Goal: Transaction & Acquisition: Purchase product/service

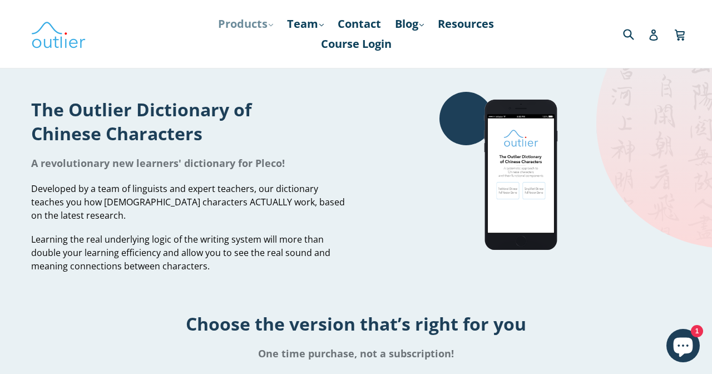
click at [269, 27] on icon ".cls-1{fill:#231f20}" at bounding box center [271, 25] width 4 height 4
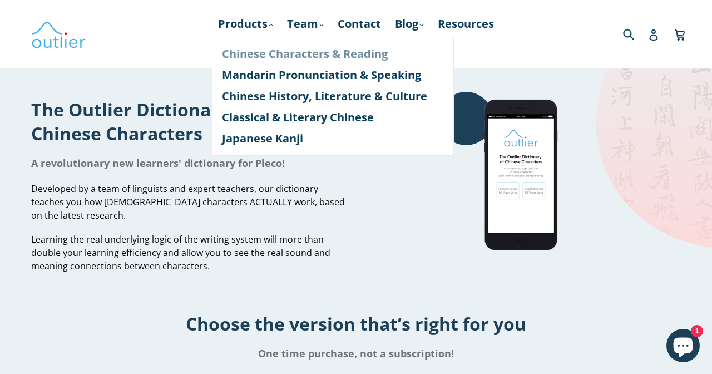
click at [263, 56] on link "Chinese Characters & Reading" at bounding box center [333, 53] width 222 height 21
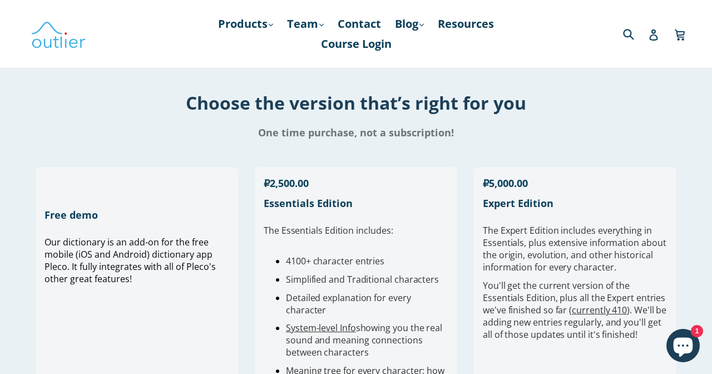
scroll to position [387, 0]
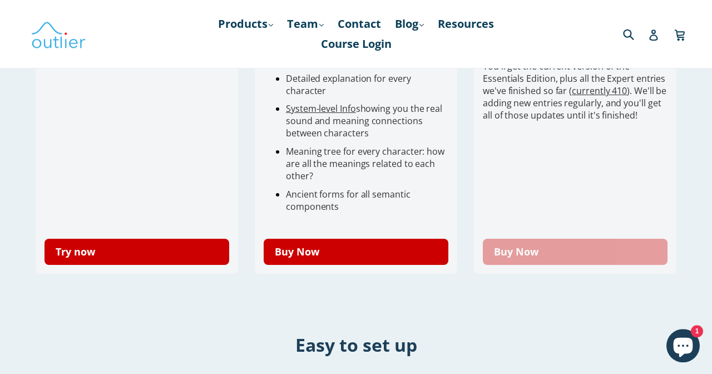
scroll to position [452, 0]
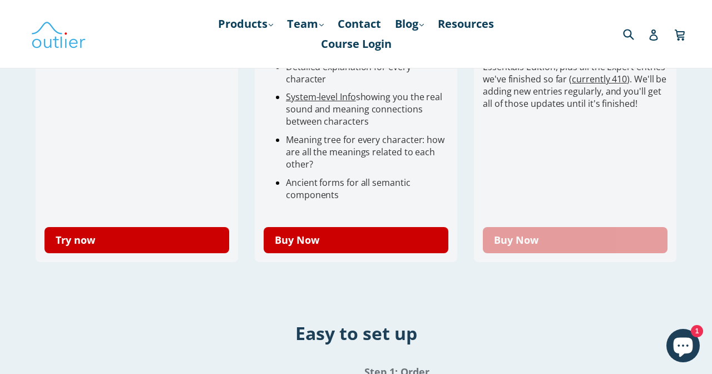
click at [549, 243] on link "Buy Now" at bounding box center [575, 240] width 185 height 26
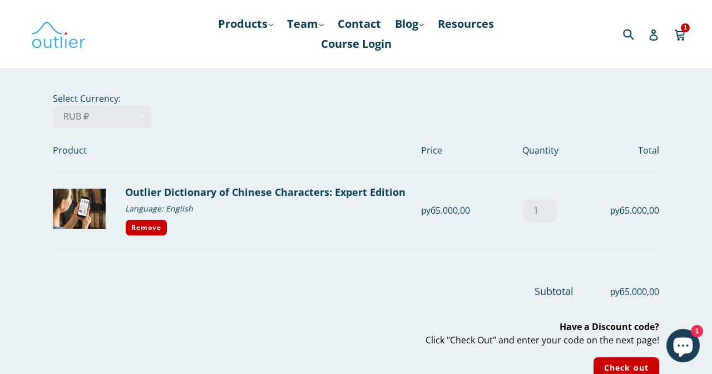
scroll to position [86, 0]
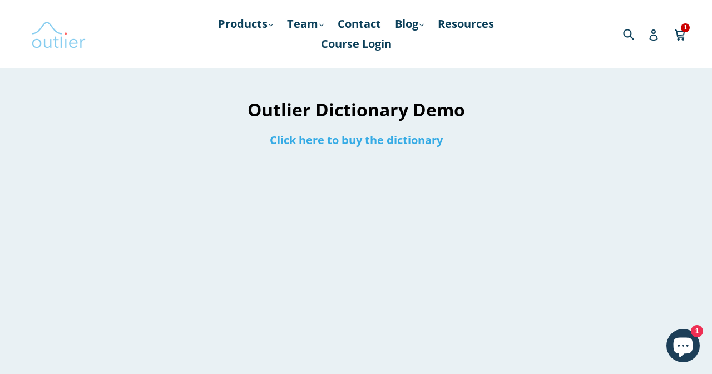
click at [60, 42] on img at bounding box center [59, 34] width 56 height 32
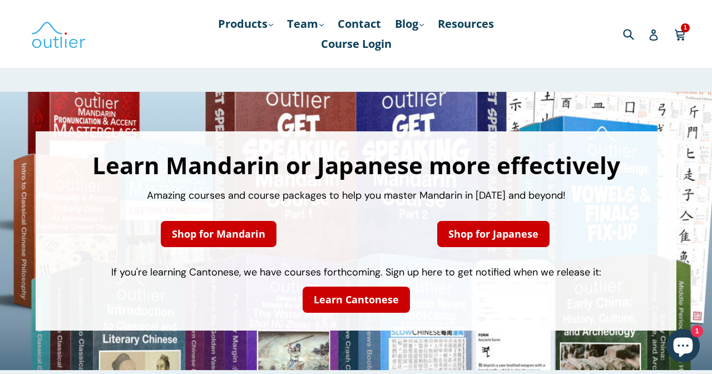
scroll to position [645, 0]
